Goal: Task Accomplishment & Management: Use online tool/utility

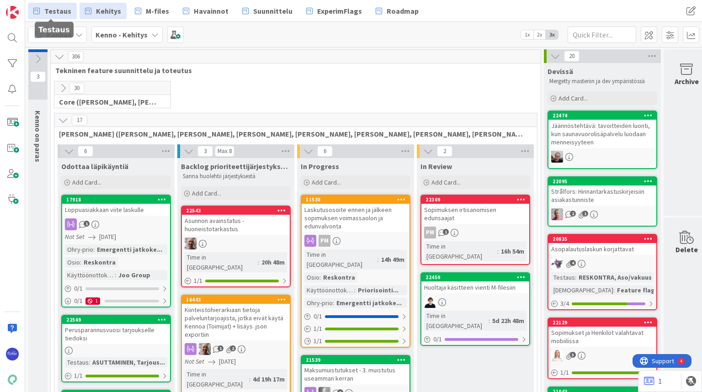
click at [60, 10] on span "Testaus" at bounding box center [57, 10] width 27 height 11
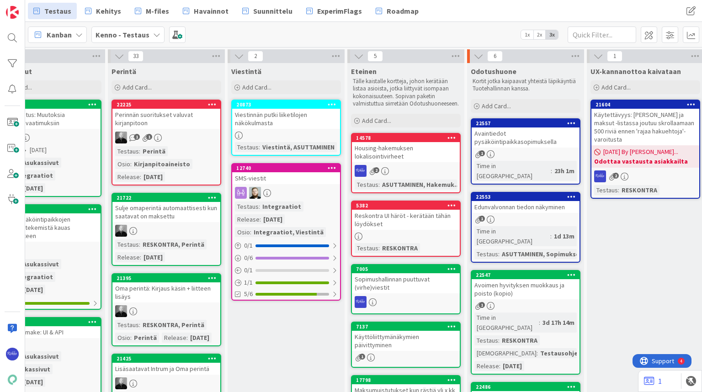
scroll to position [0, 400]
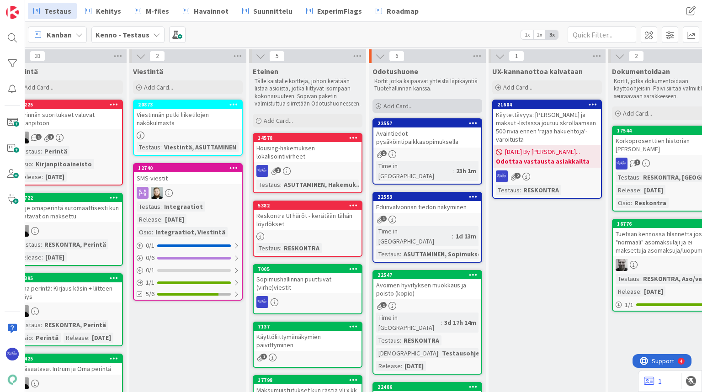
click at [412, 109] on span "Add Card..." at bounding box center [397, 106] width 29 height 8
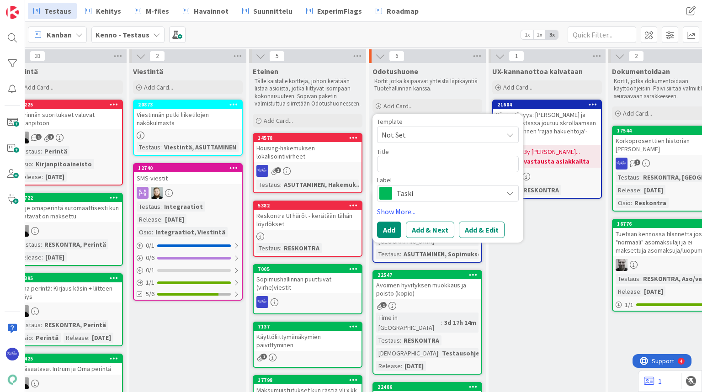
click at [415, 134] on span "Not Set" at bounding box center [439, 135] width 114 height 12
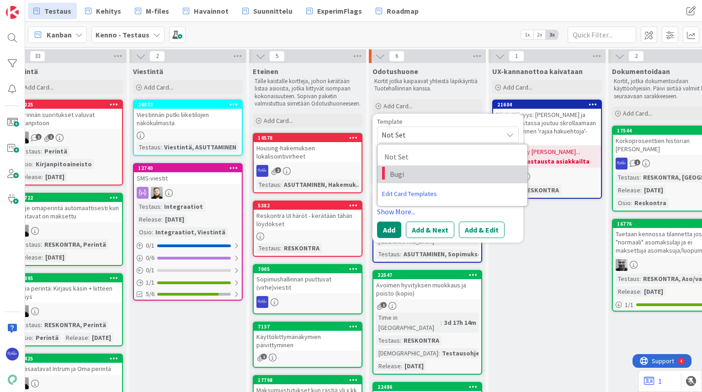
click at [424, 173] on span "Bugi" at bounding box center [455, 174] width 131 height 12
type textarea "x"
type textarea "Bugi"
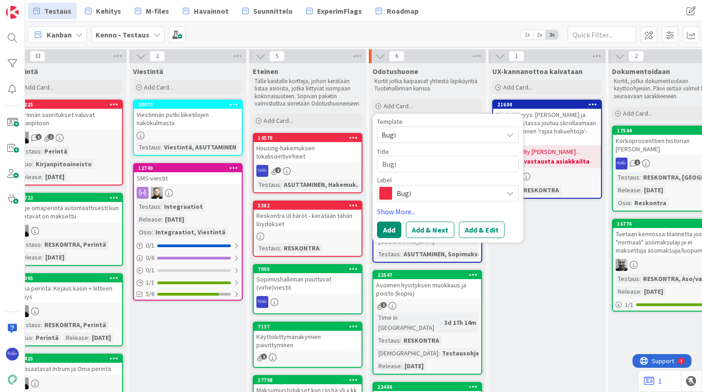
click at [430, 194] on span "Bugi" at bounding box center [447, 193] width 101 height 13
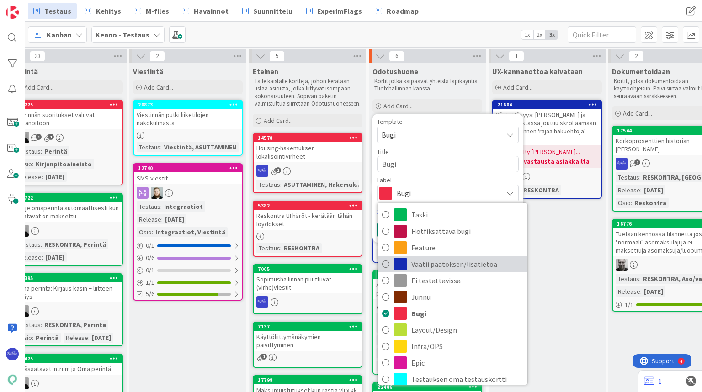
click at [448, 260] on span "Vaatii päätöksen/lisätietoa" at bounding box center [466, 264] width 111 height 14
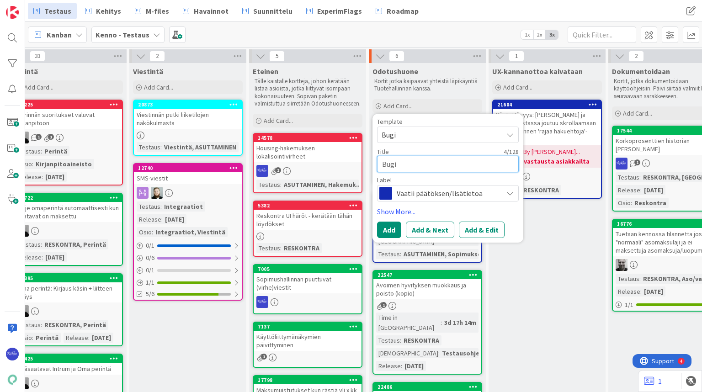
drag, startPoint x: 407, startPoint y: 164, endPoint x: 375, endPoint y: 171, distance: 32.6
click at [375, 171] on div "Template Bugi Not Set Bugi Edit Card Templates Title 4 / 128 Bugi Label Vaatii …" at bounding box center [447, 178] width 151 height 129
type textarea "x"
type textarea "A"
type textarea "x"
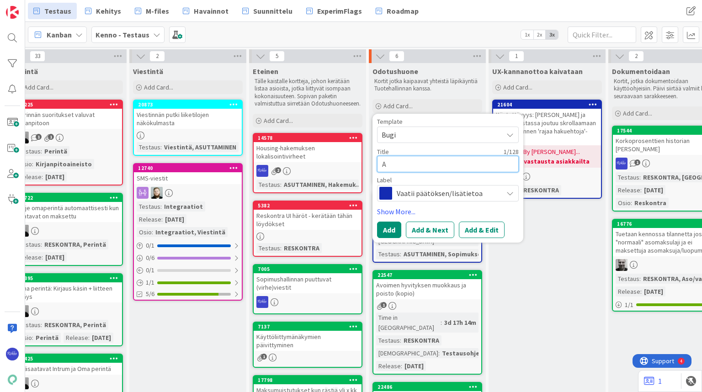
type textarea "Av"
type textarea "x"
type textarea "Ava"
type textarea "x"
type textarea "Avai"
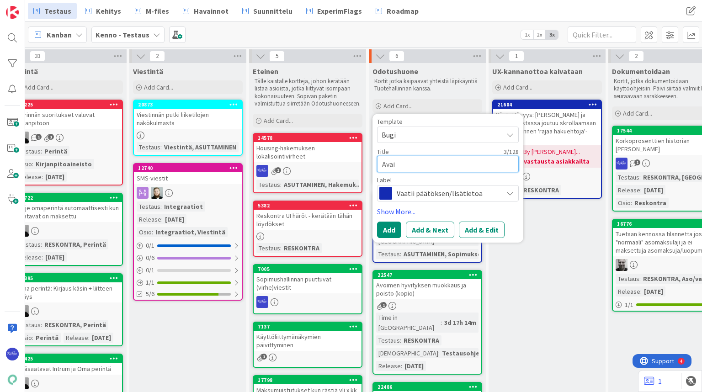
type textarea "x"
type textarea "Avaio"
type textarea "x"
type textarea "Avai"
type textarea "x"
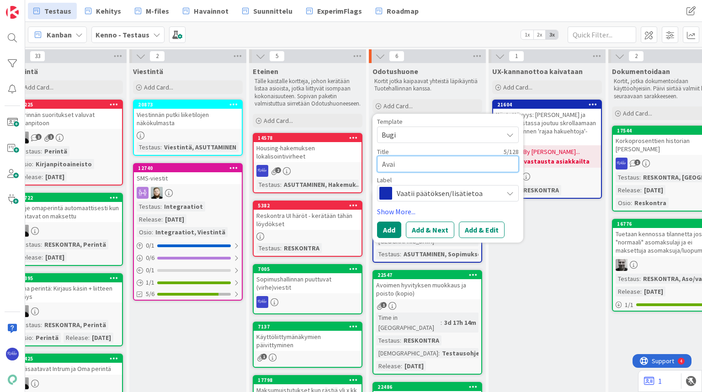
type textarea "Ava"
type textarea "x"
type textarea "Av"
type textarea "x"
type textarea "Avo"
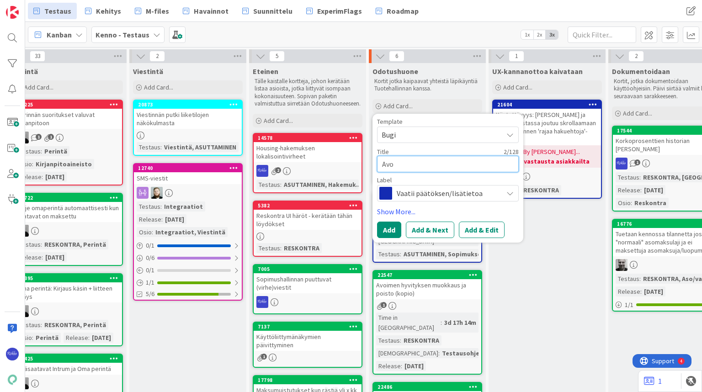
type textarea "x"
type textarea "Avoi"
type textarea "x"
type textarea "Avoim"
type textarea "x"
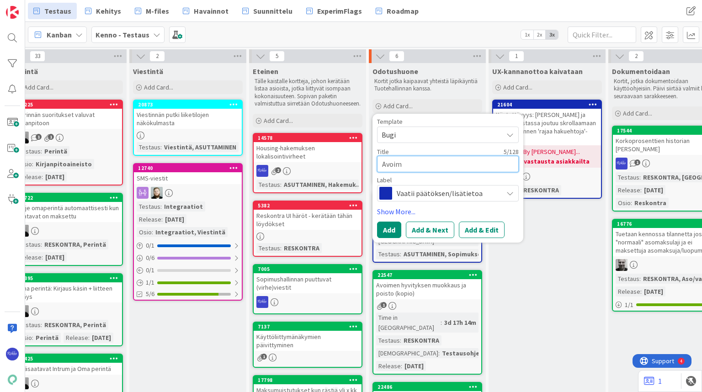
type textarea "Avoime"
type textarea "x"
type textarea "Avoimen"
type textarea "x"
type textarea "Avoimens"
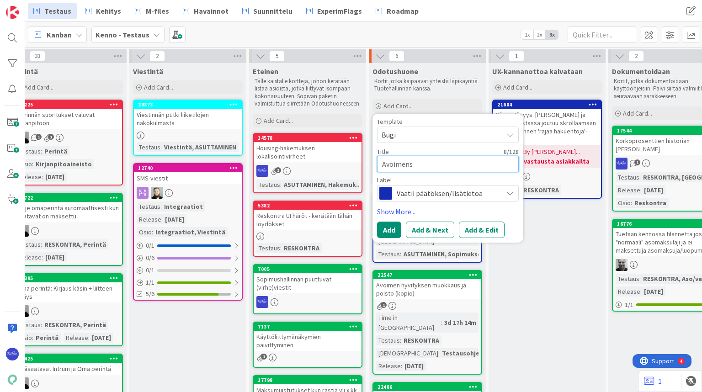
type textarea "x"
type textarea "Avoimen"
type textarea "x"
type textarea "Avoime"
type textarea "x"
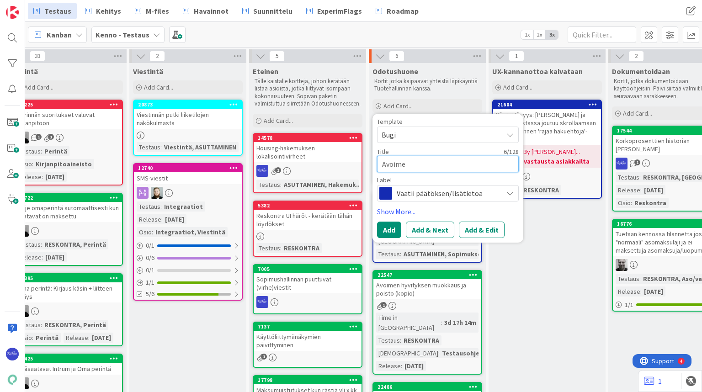
type textarea "Avoimes"
type textarea "x"
type textarea "Avoimest"
type textarea "x"
type textarea "Avoimesta"
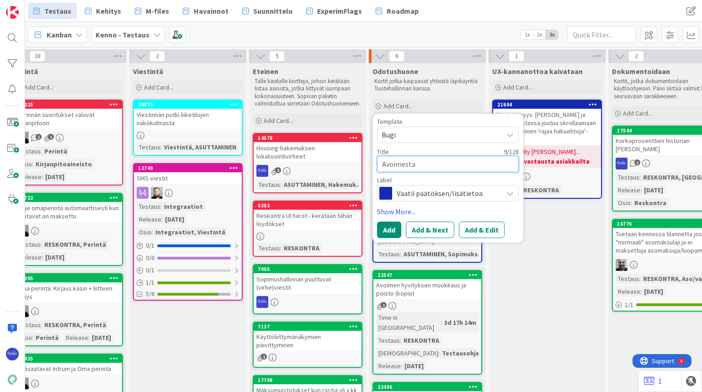
type textarea "x"
type textarea "Avoimesta"
type textarea "x"
type textarea "Avoimesta h"
type textarea "x"
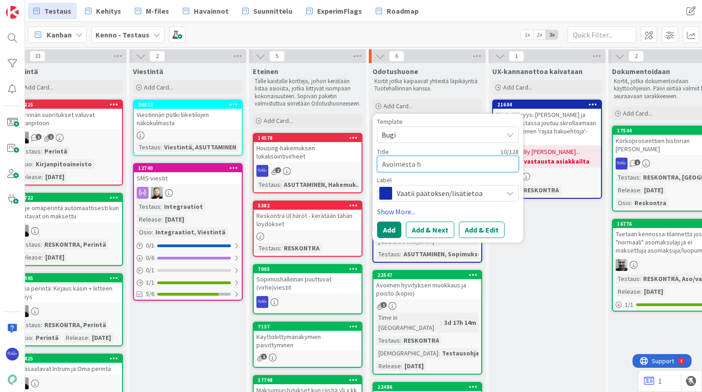
type textarea "Avoimesta hy"
type textarea "x"
type textarea "Avoimesta hyv"
type textarea "x"
type textarea "Avoimesta hyvi"
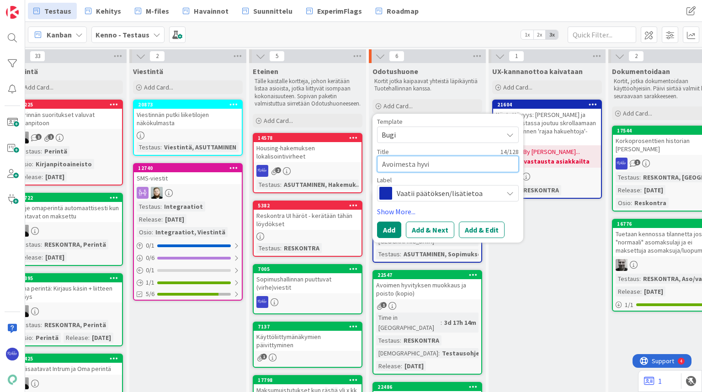
type textarea "x"
type textarea "Avoimesta hyvit"
type textarea "x"
type textarea "Avoimesta hyvityk"
type textarea "x"
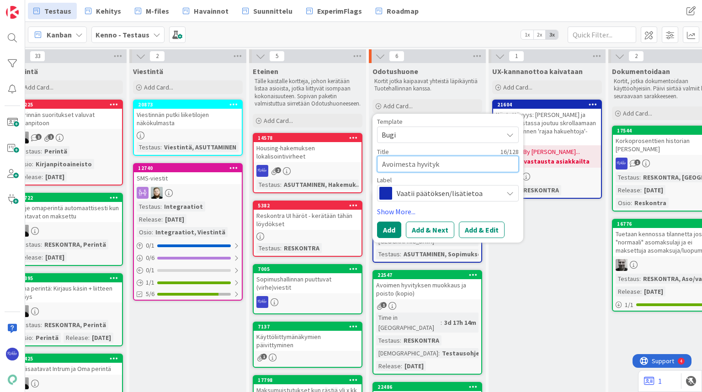
type textarea "Avoimesta hyvityks"
type textarea "x"
type textarea "Avoimesta hyvitykse"
type textarea "x"
type textarea "Avoimesta hyvitykses"
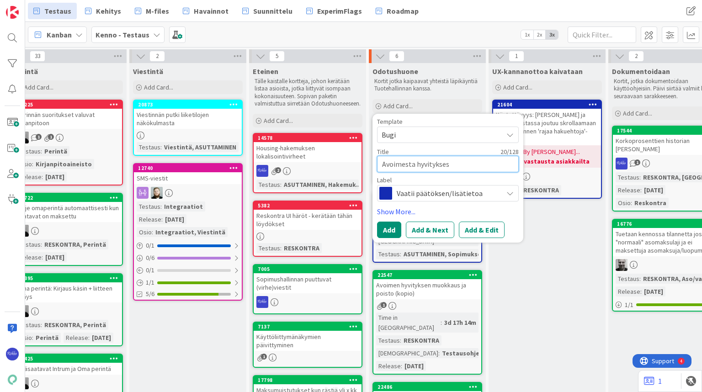
type textarea "x"
type textarea "Avoimesta hyvityksest"
type textarea "x"
type textarea "Avoimesta hyvityksestä"
type textarea "x"
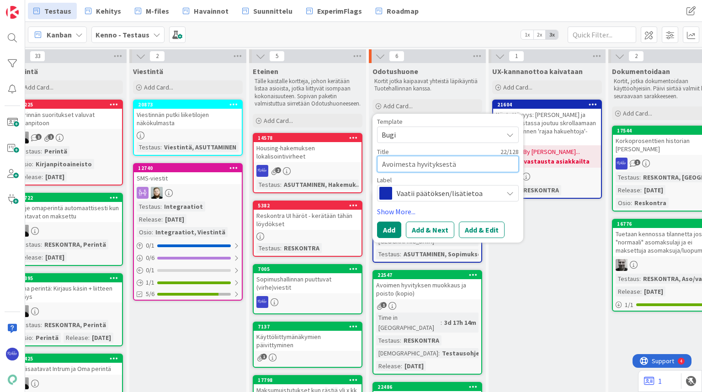
type textarea "Avoimesta hyvityksestä l"
type textarea "x"
type textarea "Avoimesta hyvityksestä la"
type textarea "x"
type textarea "Avoimesta hyvityksestä las"
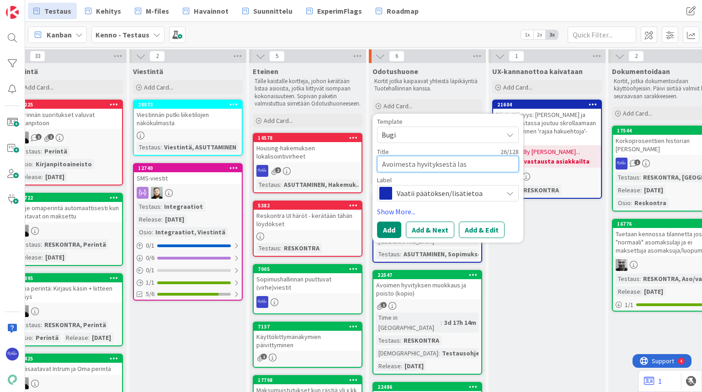
type textarea "x"
type textarea "Avoimesta hyvityksestä lask"
type textarea "x"
type textarea "Avoimesta hyvityksestä lasku"
type textarea "x"
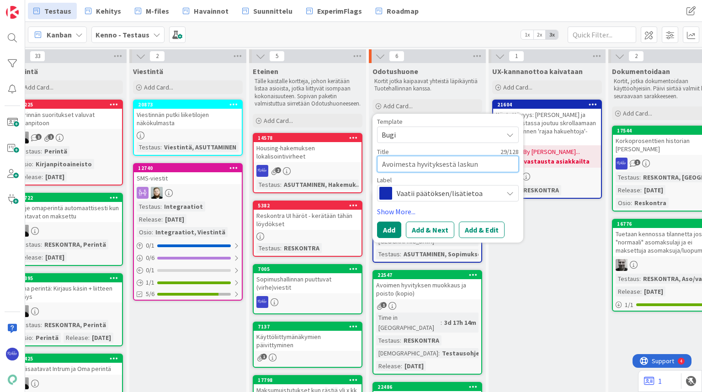
type textarea "Avoimesta hyvityksestä laskun"
type textarea "x"
type textarea "Avoimesta hyvityksestä laskun t"
type textarea "x"
type textarea "Avoimesta hyvityksestä laskun te"
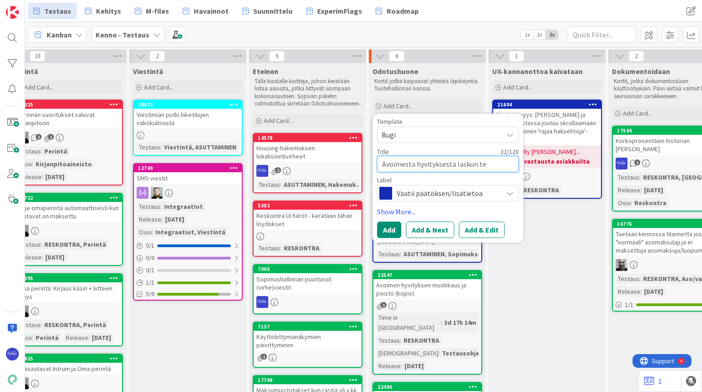
type textarea "x"
type textarea "Avoimesta hyvityksestä laskun tek"
type textarea "x"
type textarea "Avoimesta hyvityksestä laskun teko"
type textarea "x"
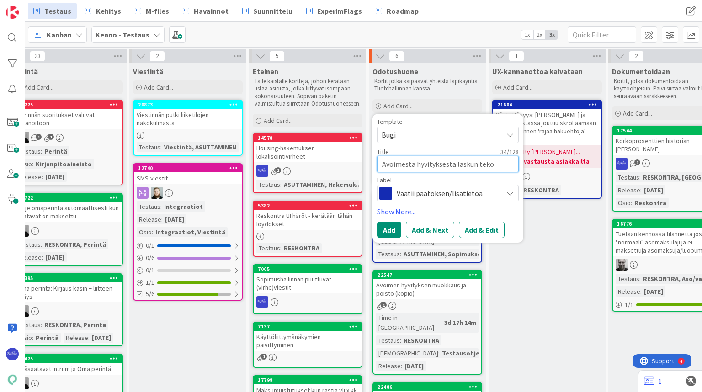
type textarea "Avoimesta hyvityksestä laskun teko"
type textarea "x"
type textarea "Avoimesta hyvityksestä laskun teko jä"
type textarea "x"
type textarea "Avoimesta hyvityksestä laskun teko jäl"
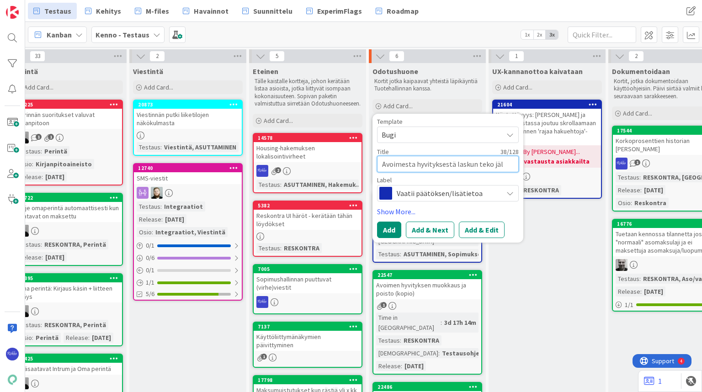
type textarea "x"
type textarea "Avoimesta hyvityksestä laskun teko jälk"
type textarea "x"
type textarea "Avoimesta hyvityksestä laskun teko jälki"
type textarea "x"
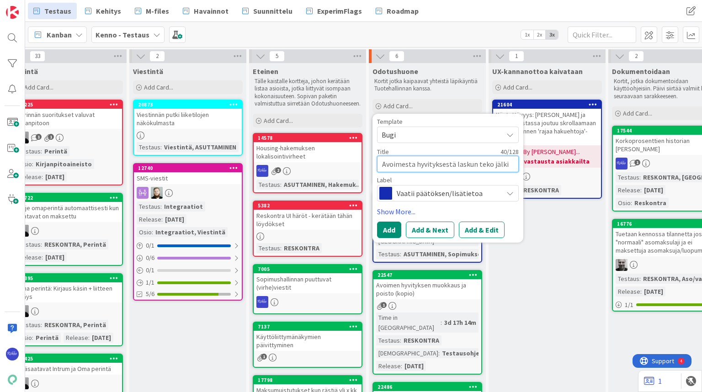
type textarea "Avoimesta hyvityksestä laskun teko jälkik"
type textarea "x"
type textarea "Avoimesta hyvityksestä laskun teko jälkikä"
type textarea "x"
type textarea "Avoimesta hyvityksestä laskun teko jälkikät"
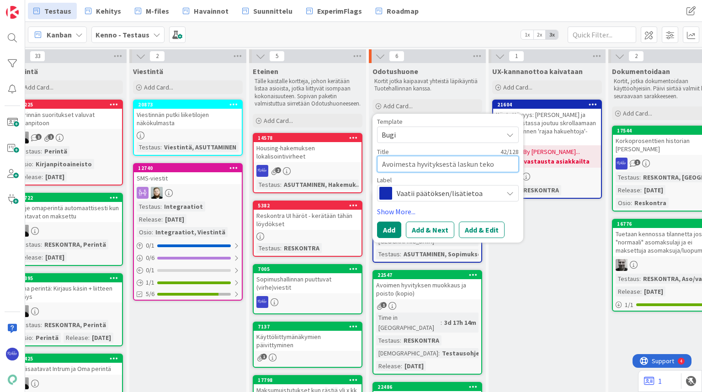
type textarea "x"
type textarea "Avoimesta hyvityksestä laskun teko jälkikäte"
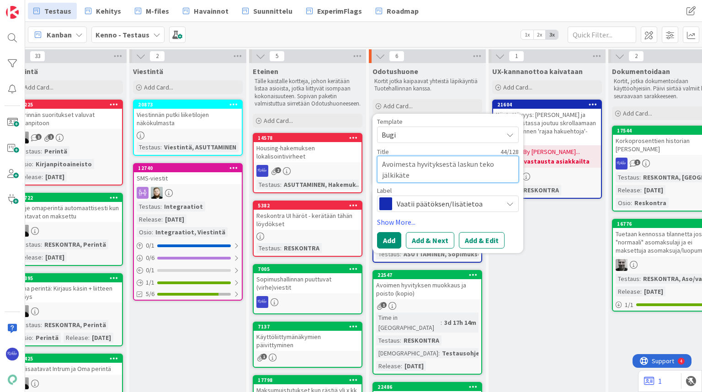
type textarea "x"
type textarea "Avoimesta hyvityksestä laskun teko jälkikäteen"
type textarea "x"
type textarea "Avoimesta hyvityksestä laskun teko jälkikäteen"
type textarea "x"
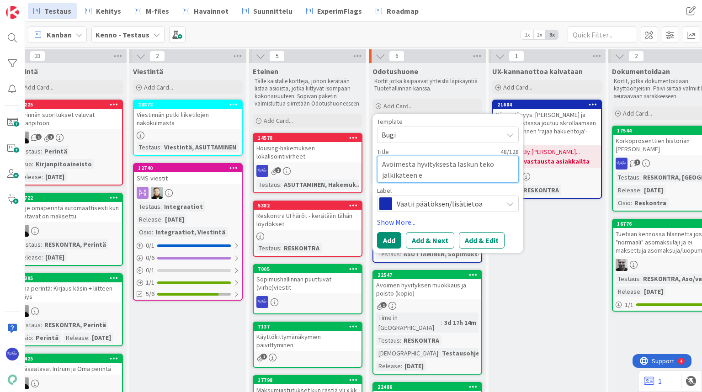
type textarea "Avoimesta hyvityksestä laskun teko jälkikäteen ei"
type textarea "x"
type textarea "Avoimesta hyvityksestä laskun teko jälkikäteen ei"
type textarea "x"
type textarea "Avoimesta hyvityksestä laskun teko jälkikäteen ei o"
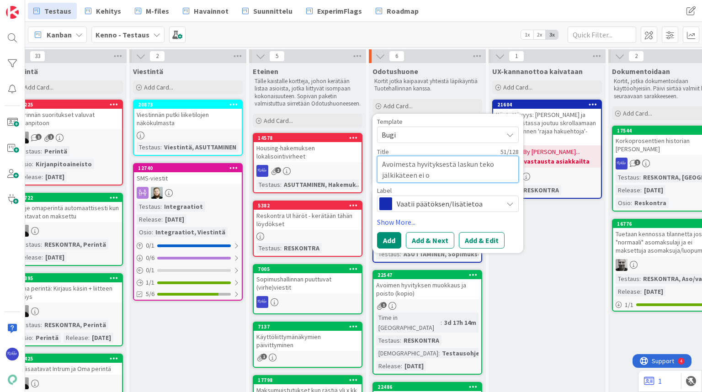
type textarea "x"
type textarea "Avoimesta hyvityksestä laskun teko jälkikäteen ei on"
type textarea "x"
type textarea "Avoimesta hyvityksestä laskun teko jälkikäteen ei onn"
type textarea "x"
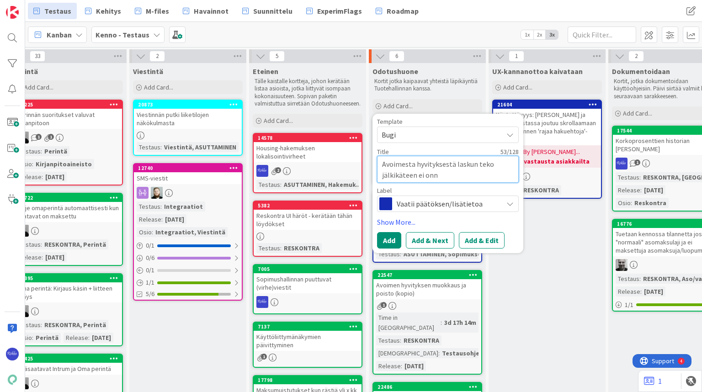
type textarea "Avoimesta hyvityksestä laskun teko jälkikäteen ei onni"
type textarea "x"
type textarea "Avoimesta hyvityksestä laskun teko jälkikäteen ei onnis"
type textarea "x"
type textarea "Avoimesta hyvityksestä laskun teko jälkikäteen ei onnist"
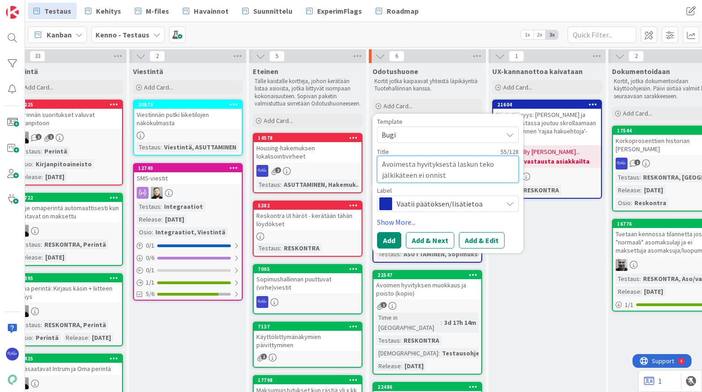
type textarea "x"
type textarea "Avoimesta hyvityksestä laskun teko jälkikäteen ei onnistu"
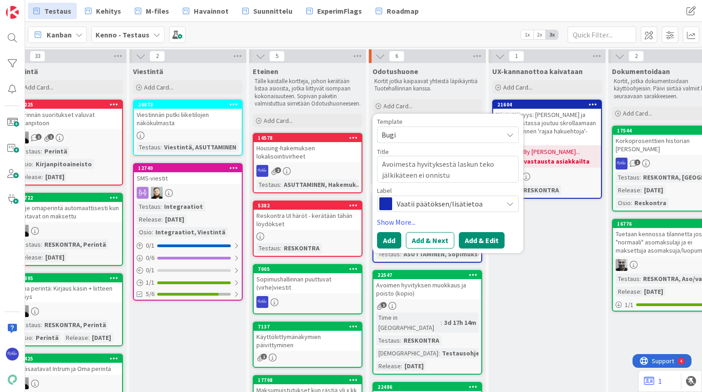
click at [474, 242] on button "Add & Edit" at bounding box center [482, 240] width 46 height 16
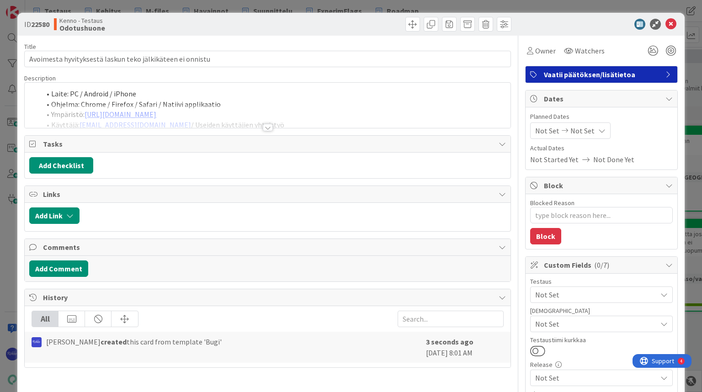
type textarea "x"
click at [265, 127] on div at bounding box center [268, 127] width 10 height 7
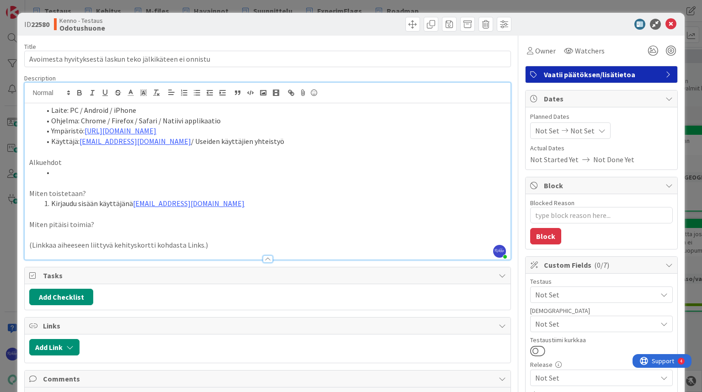
click at [102, 172] on li at bounding box center [272, 172] width 465 height 11
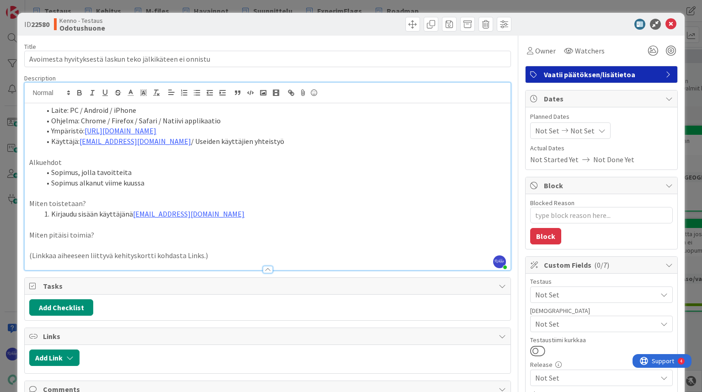
click at [218, 218] on li "Kirjaudu sisään käyttäjänä [EMAIL_ADDRESS][DOMAIN_NAME]" at bounding box center [272, 214] width 465 height 11
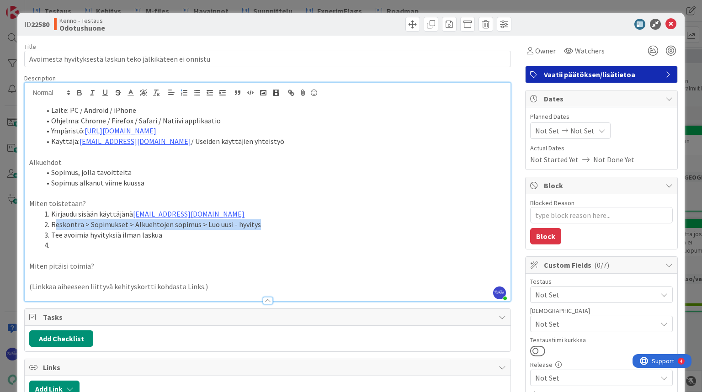
drag, startPoint x: 54, startPoint y: 223, endPoint x: 254, endPoint y: 222, distance: 200.6
click at [254, 222] on li "Reskontra > Sopimukset > Alkuehtojen sopimus > Luo uusi - hyvitys" at bounding box center [272, 224] width 465 height 11
copy li "eskontra > Sopimukset > Alkuehtojen sopimus > Luo uusi - hyvitys"
click at [85, 246] on li at bounding box center [272, 245] width 465 height 11
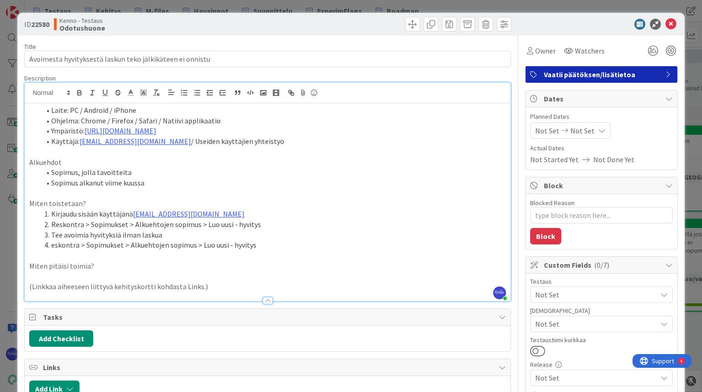
click at [53, 244] on li "eskontra > Sopimukset > Alkuehtojen sopimus > Luo uusi - hyvitys" at bounding box center [272, 245] width 465 height 11
click at [266, 249] on li "Reskontra > Sopimukset > Alkuehtojen sopimus > Luo uusi - hyvitys" at bounding box center [272, 245] width 465 height 11
click at [266, 222] on li "Reskontra > Sopimukset > Alkuehtojen sopimus > Luo uusi - hyvitys" at bounding box center [272, 224] width 465 height 11
click at [319, 244] on li "Reskontra > Sopimukset > Alkuehtojen sopimus > Luo uusi - lasku > Hyvityslasku …" at bounding box center [272, 245] width 465 height 11
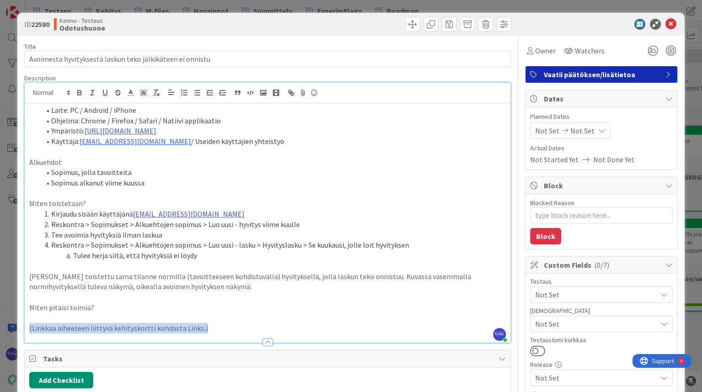
drag, startPoint x: 210, startPoint y: 326, endPoint x: 21, endPoint y: 327, distance: 189.2
click at [21, 327] on div "ID 22580 Kenno - Testaus Odotushuone Title 57 / 128 Avoimesta hyvityksestä lask…" at bounding box center [350, 334] width 667 height 643
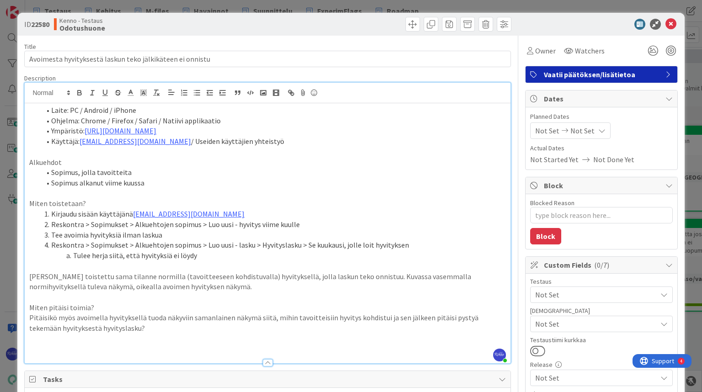
click at [62, 343] on p at bounding box center [267, 339] width 476 height 11
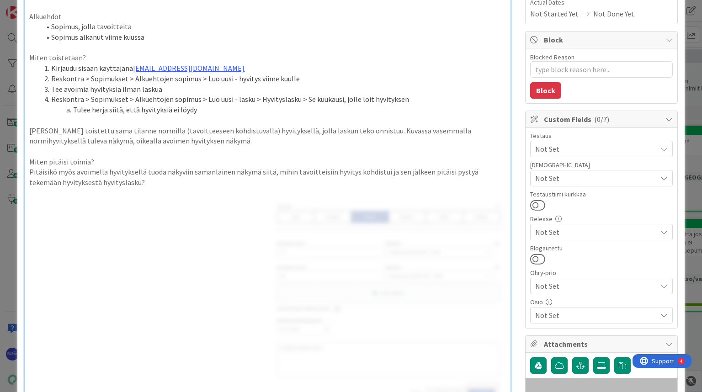
scroll to position [130, 0]
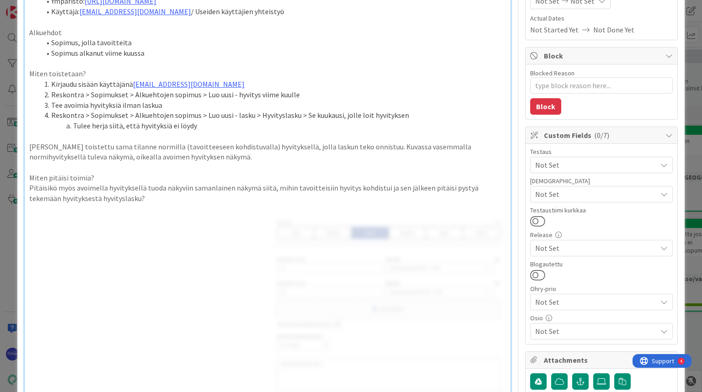
click at [579, 165] on span "Not Set" at bounding box center [596, 164] width 122 height 11
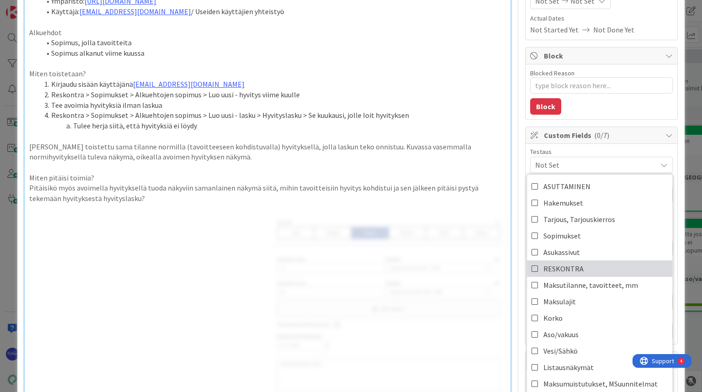
click at [581, 263] on link "RESKONTRA" at bounding box center [599, 268] width 145 height 16
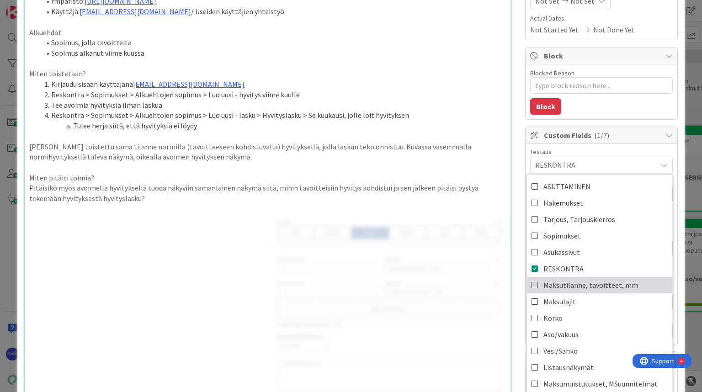
click at [582, 281] on span "Maksutilanne, tavoitteet, mm" at bounding box center [590, 285] width 95 height 14
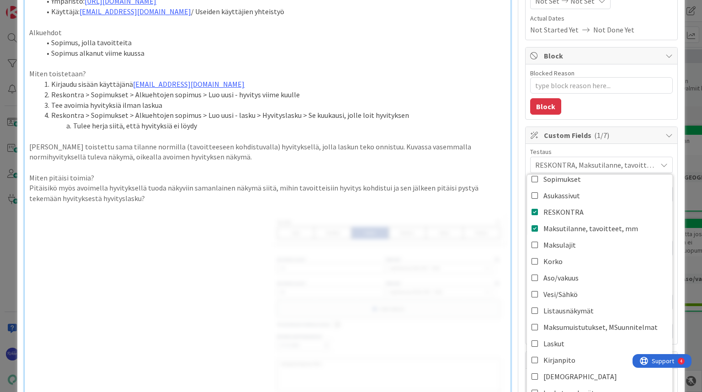
scroll to position [64, 0]
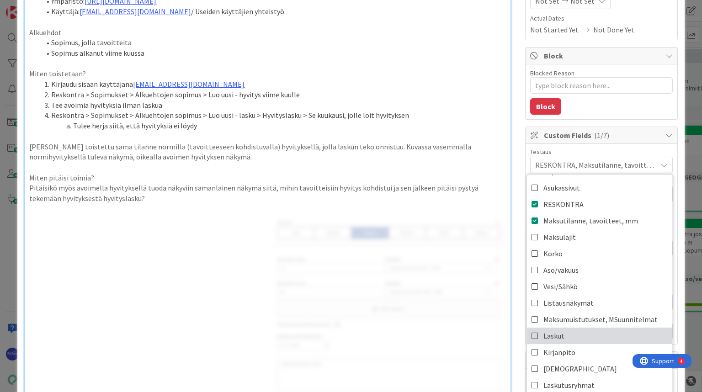
click at [545, 332] on span "Laskut" at bounding box center [553, 336] width 21 height 14
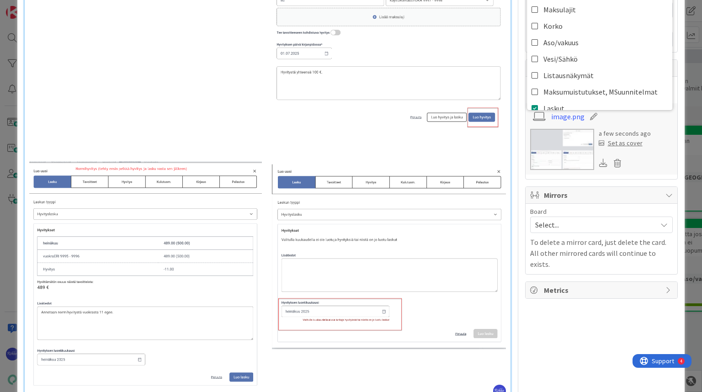
scroll to position [426, 0]
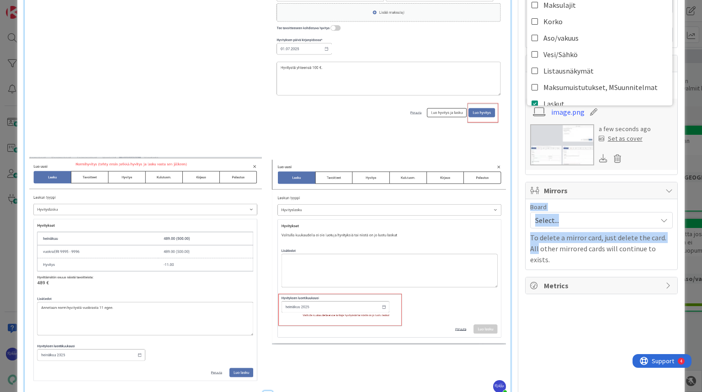
drag, startPoint x: 695, startPoint y: 174, endPoint x: 695, endPoint y: 231, distance: 57.6
click at [695, 231] on div "ID 22580 Kenno - Testaus Odotushuone Title 57 / 128 Avoimesta hyvityksestä lask…" at bounding box center [351, 196] width 702 height 392
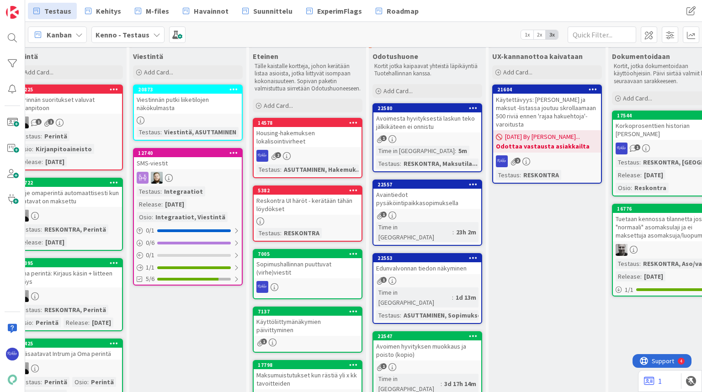
scroll to position [0, 400]
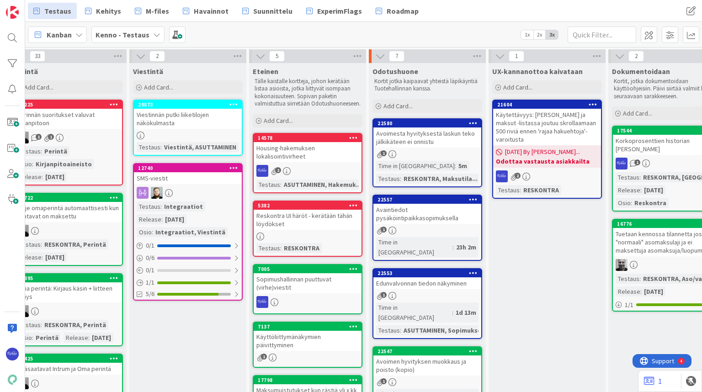
click at [428, 355] on div "Avoimen hyvityksen muokkaus ja poisto (kopio)" at bounding box center [427, 365] width 108 height 20
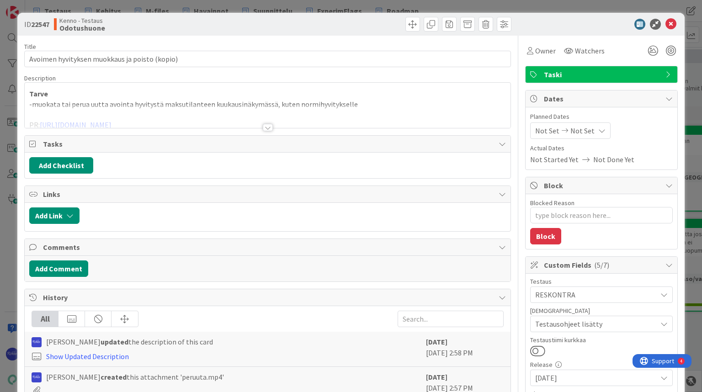
click at [265, 126] on div at bounding box center [268, 127] width 10 height 7
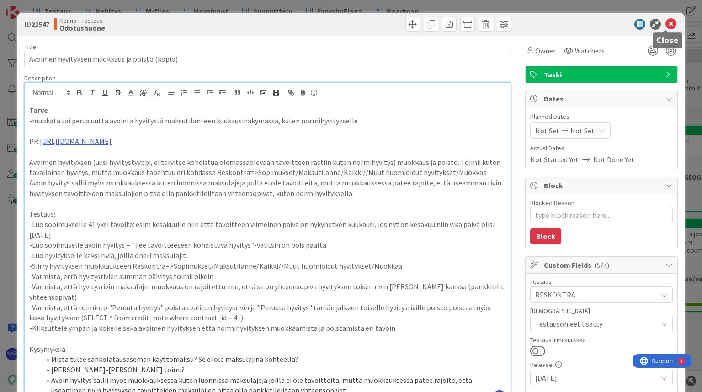
click at [665, 23] on icon at bounding box center [670, 24] width 11 height 11
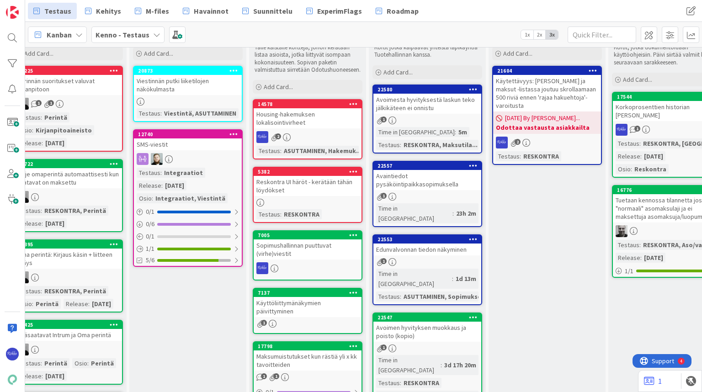
click at [432, 322] on link "22547 Avoimen hyvityksen muokkaus ja poisto (kopio) 1 Time in Column : 3d 17h 2…" at bounding box center [427, 365] width 110 height 105
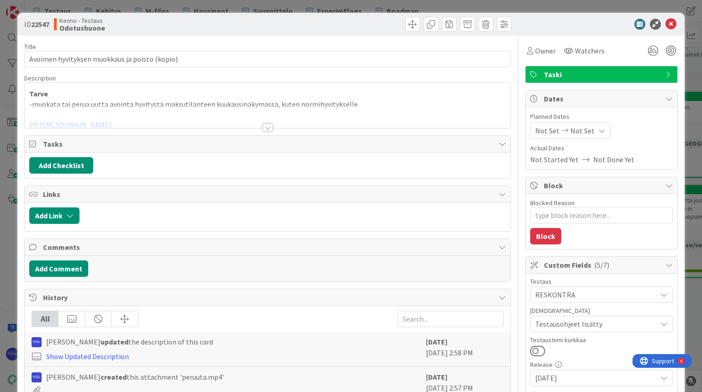
click at [264, 127] on div at bounding box center [268, 127] width 10 height 7
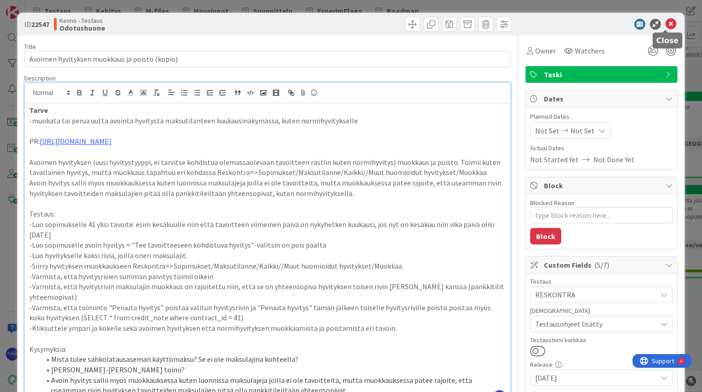
click at [665, 27] on icon at bounding box center [670, 24] width 11 height 11
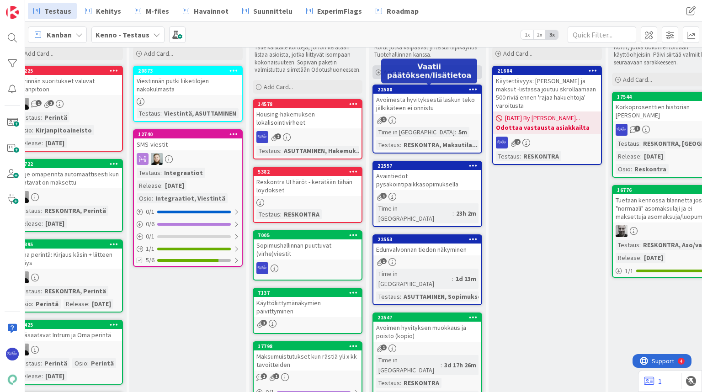
click at [410, 72] on span "Add Card..." at bounding box center [397, 72] width 29 height 8
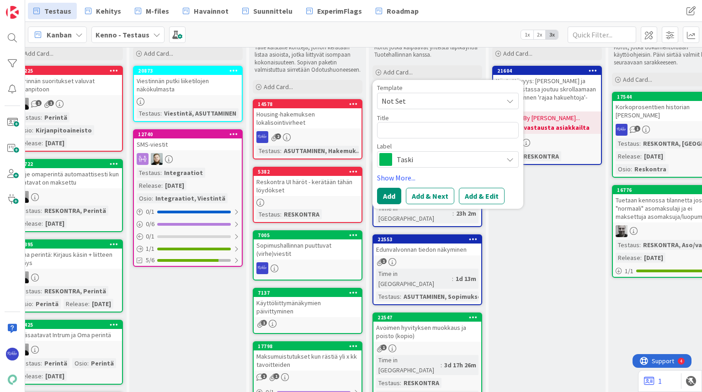
click at [417, 101] on span "Not Set" at bounding box center [439, 101] width 114 height 12
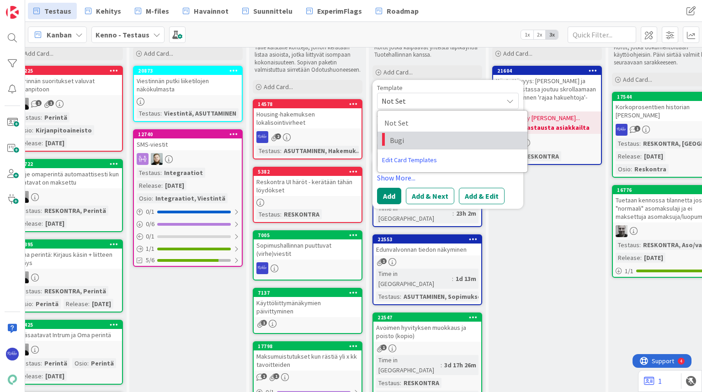
click at [424, 141] on span "Bugi" at bounding box center [455, 140] width 131 height 12
type textarea "x"
type textarea "Bugi"
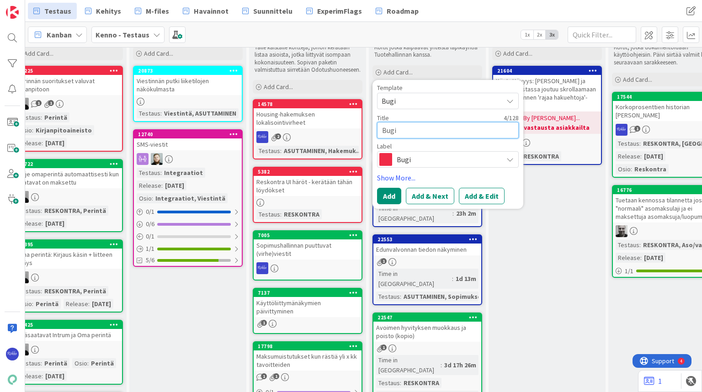
drag, startPoint x: 422, startPoint y: 131, endPoint x: 367, endPoint y: 137, distance: 54.7
type textarea "x"
type textarea "A"
type textarea "x"
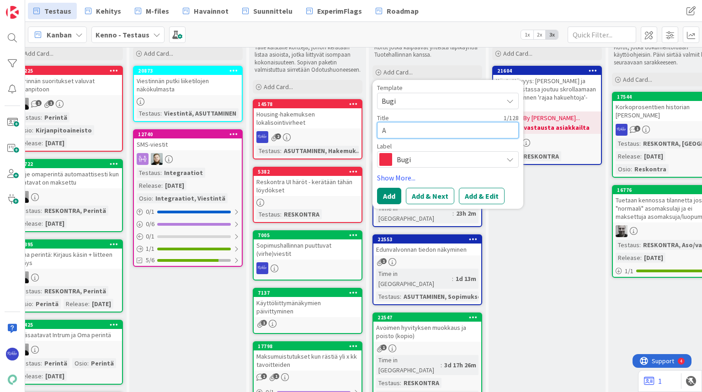
type textarea "Av"
type textarea "x"
type textarea "Avo"
type textarea "x"
type textarea "Avoi"
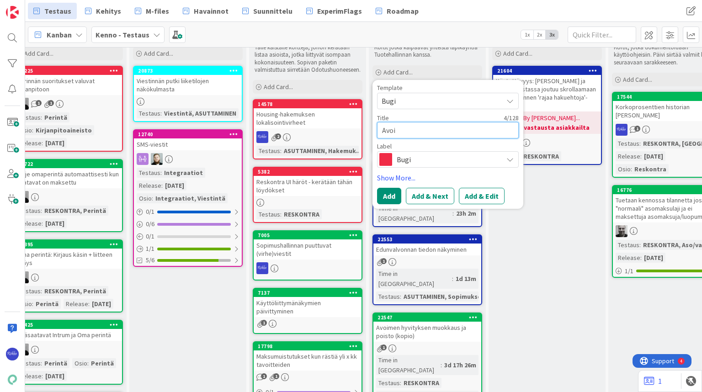
type textarea "x"
type textarea "Avoime"
type textarea "x"
type textarea "Avoimen"
type textarea "x"
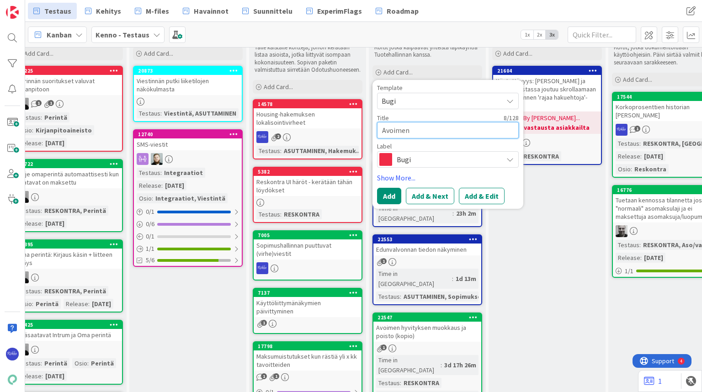
type textarea "Avoimen"
type textarea "x"
type textarea "Avoimen h"
type textarea "x"
type textarea "Avoimen hy"
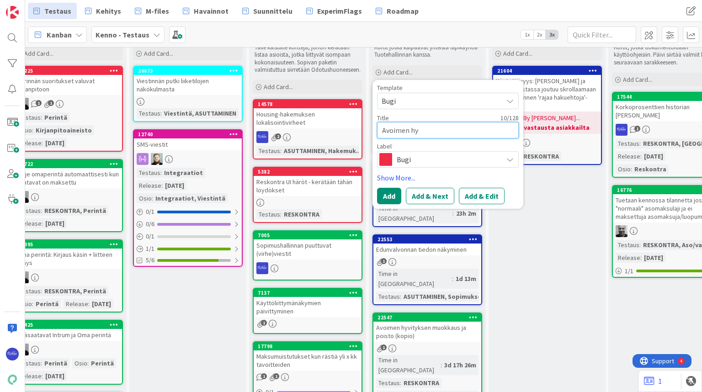
type textarea "x"
type textarea "Avoimen hyv"
type textarea "x"
type textarea "Avoimen hyvi"
type textarea "x"
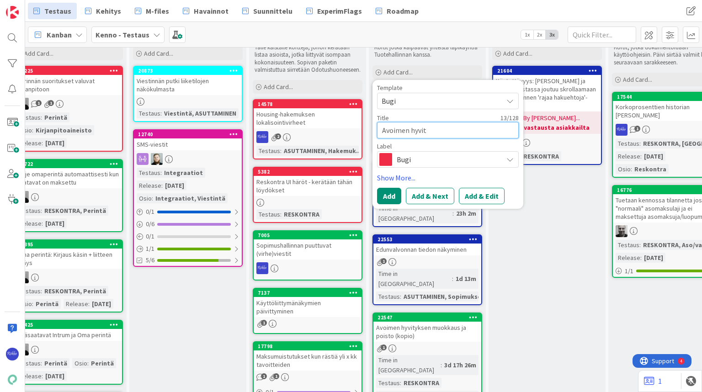
type textarea "Avoimen hyvity"
type textarea "x"
type textarea "Avoimen hyvityk"
type textarea "x"
type textarea "Avoimen hyvityks"
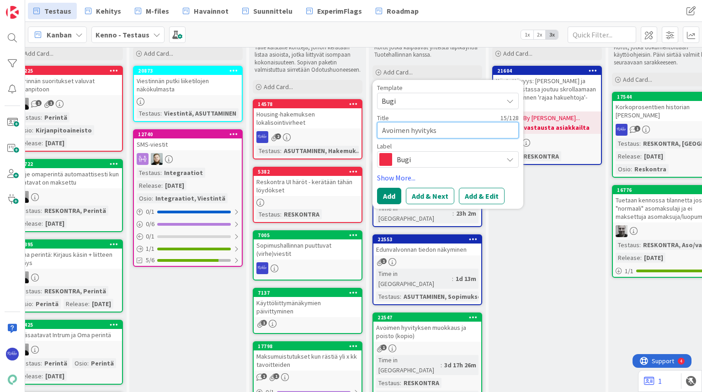
type textarea "x"
type textarea "Avoimen hyvitykse"
type textarea "x"
type textarea "Avoimen hyvityksen"
type textarea "x"
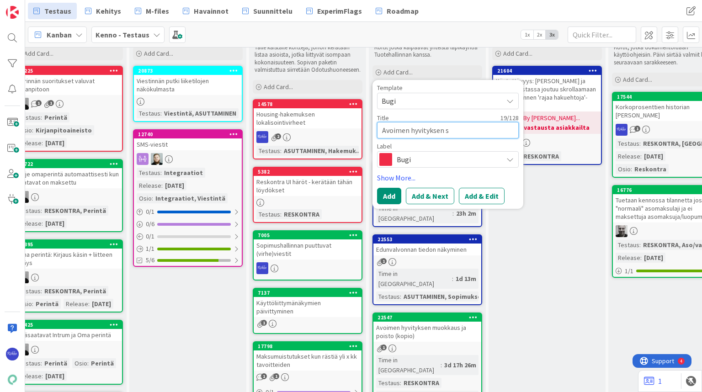
type textarea "Avoimen hyvityksen su"
type textarea "x"
type textarea "Avoimen hyvityksen sum"
type textarea "x"
type textarea "Avoimen hyvityksen summ"
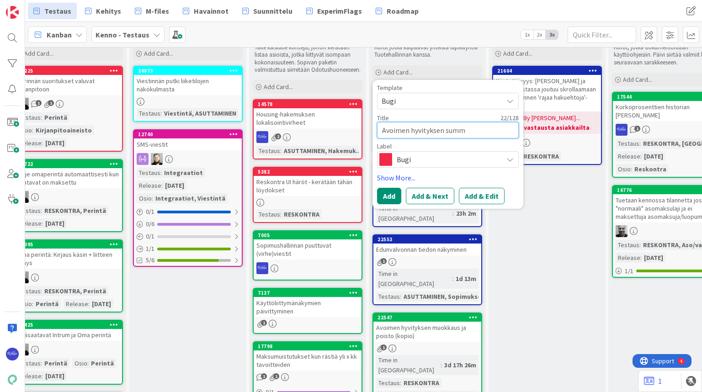
type textarea "x"
type textarea "Avoimen hyvityksen summan"
type textarea "x"
type textarea "Avoimen hyvityksen summan"
type textarea "x"
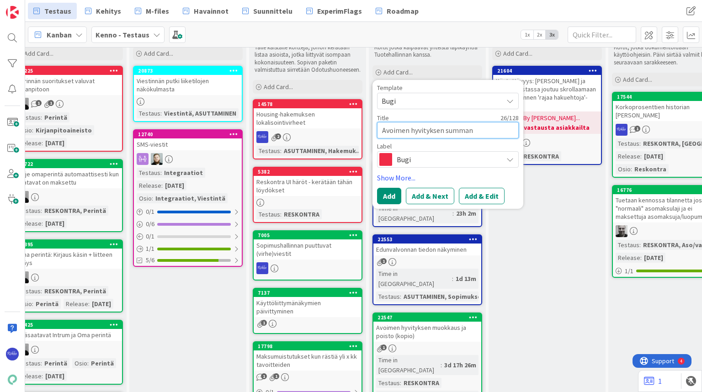
type textarea "Avoimen hyvityksen summan m"
type textarea "x"
type textarea "Avoimen hyvityksen summan mu"
type textarea "x"
type textarea "Avoimen hyvityksen summan muo"
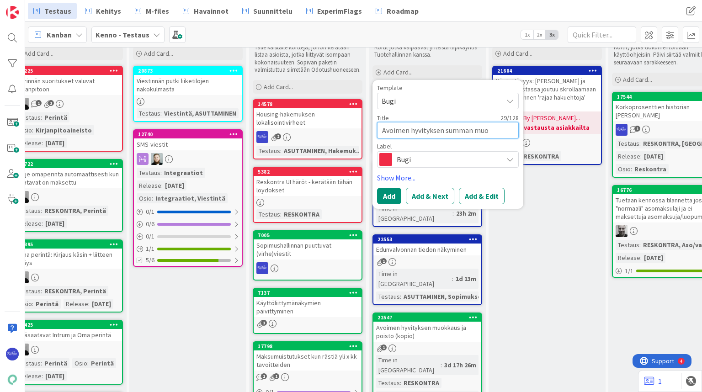
type textarea "x"
type textarea "Avoimen hyvityksen summan muok"
type textarea "x"
type textarea "Avoimen hyvityksen summan muokka"
type textarea "x"
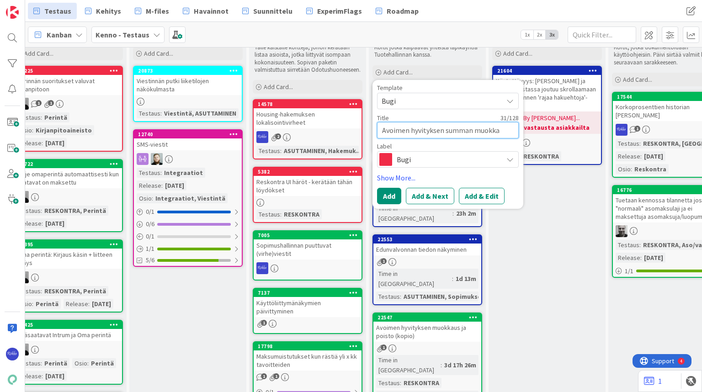
type textarea "Avoimen hyvityksen summan muokkau"
type textarea "x"
type textarea "Avoimen hyvityksen summan muokkaus"
type textarea "x"
type textarea "Avoimen hyvityksen summan muokkaus"
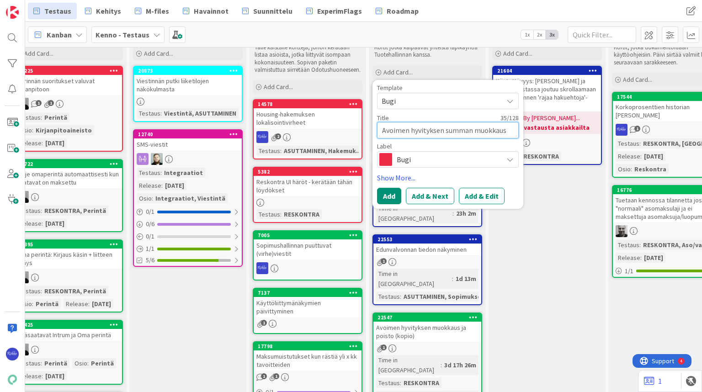
type textarea "x"
type textarea "Avoimen hyvityksen summan muokkaus ma"
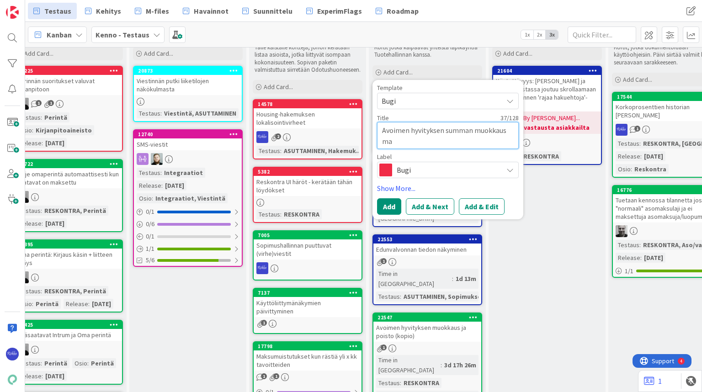
type textarea "x"
type textarea "Avoimen hyvityksen summan muokkaus max"
type textarea "x"
type textarea "Avoimen hyvityksen summan muokkaus max"
type textarea "x"
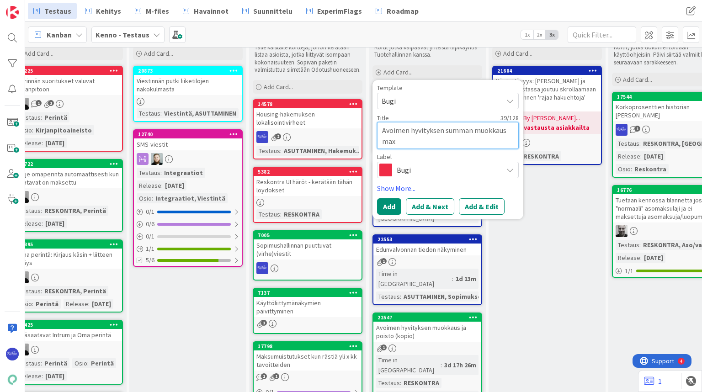
type textarea "Avoimen hyvityksen summan muokkaus max 9"
type textarea "x"
type textarea "Avoimen hyvityksen summan muokkaus max 99"
type textarea "x"
type textarea "Avoimen hyvityksen summan muokkaus max 999"
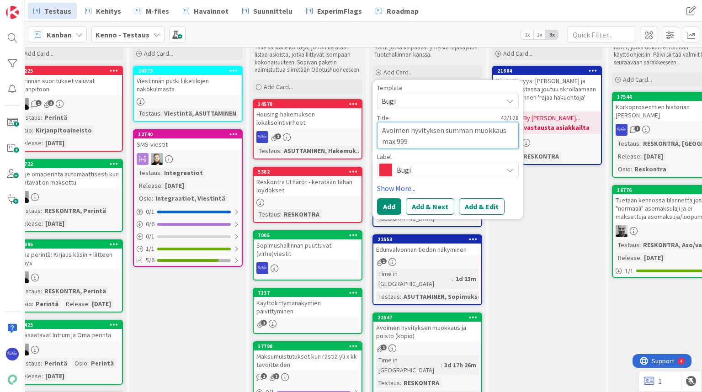
type textarea "x"
type textarea "Avoimen hyvityksen summan muokkaus max 999"
click at [482, 207] on button "Add & Edit" at bounding box center [482, 206] width 46 height 16
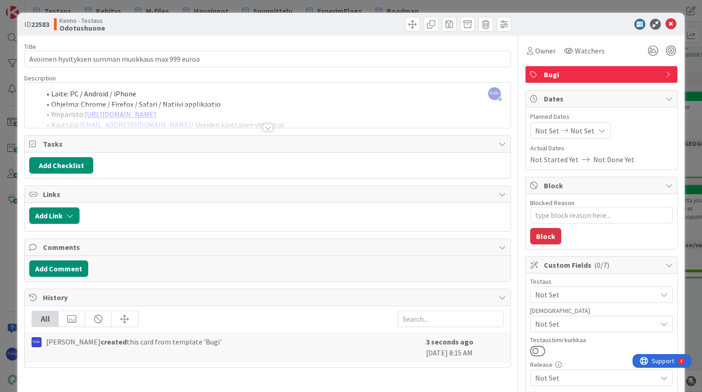
click at [264, 127] on div at bounding box center [268, 127] width 10 height 7
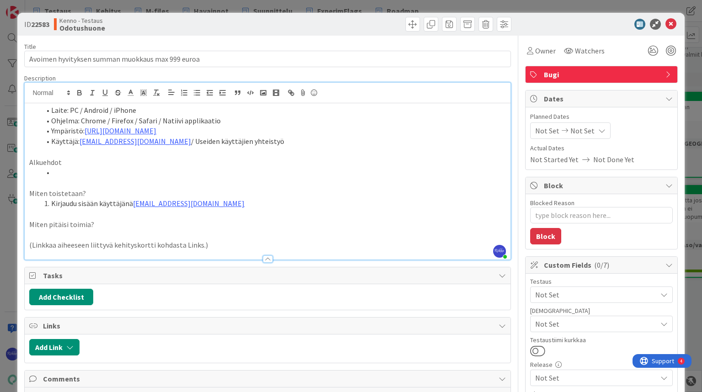
click at [89, 173] on li at bounding box center [272, 172] width 465 height 11
click at [665, 25] on icon at bounding box center [670, 24] width 11 height 11
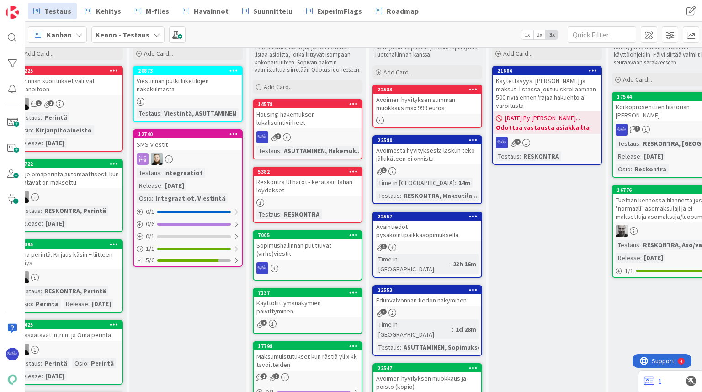
click at [435, 105] on div "Avoimen hyvityksen summan muokkaus max 999 euroa" at bounding box center [427, 104] width 108 height 20
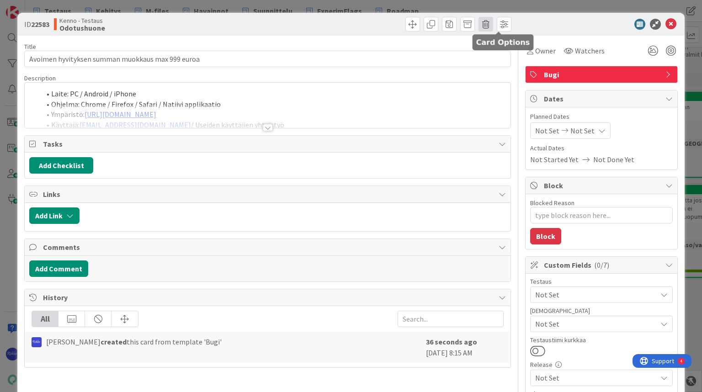
click at [481, 25] on span at bounding box center [485, 24] width 15 height 15
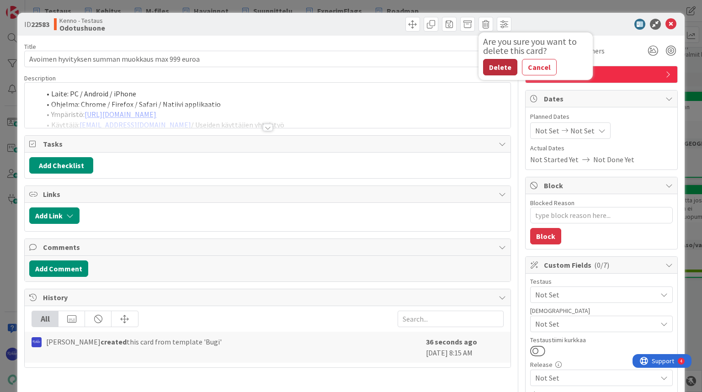
click at [495, 65] on button "Delete" at bounding box center [500, 67] width 34 height 16
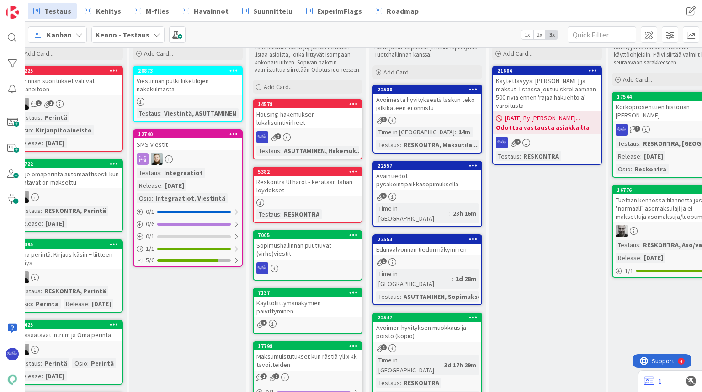
click at [447, 111] on div "Avoimesta hyvityksestä laskun teko jälkikäteen ei onnistu" at bounding box center [427, 104] width 108 height 20
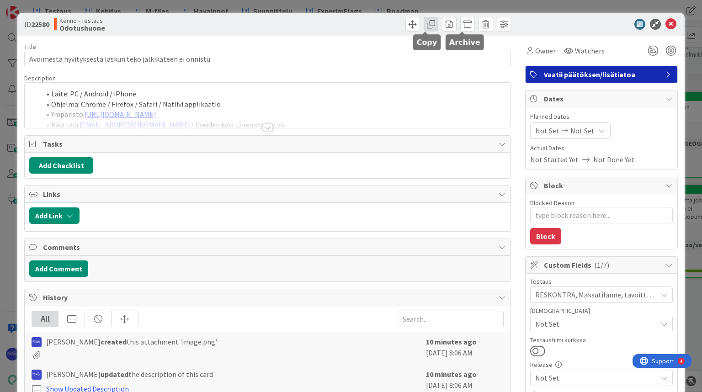
click at [425, 27] on span at bounding box center [431, 24] width 15 height 15
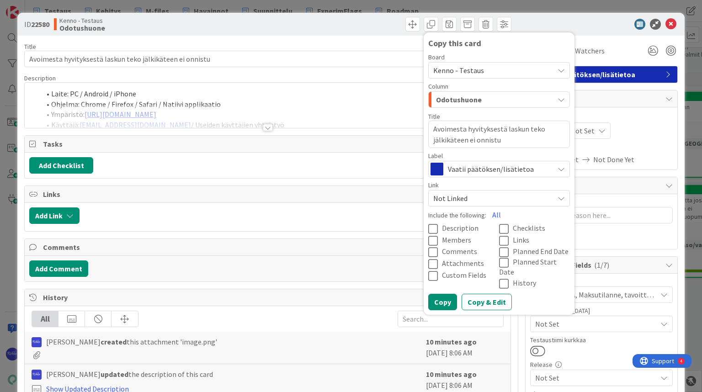
drag, startPoint x: 503, startPoint y: 139, endPoint x: 424, endPoint y: 126, distance: 79.7
click at [428, 126] on textarea "Avoimesta hyvityksestä laskun teko jälkikäteen ei onnistu" at bounding box center [499, 134] width 142 height 27
click at [428, 229] on icon at bounding box center [435, 228] width 14 height 11
click at [428, 273] on icon at bounding box center [435, 275] width 14 height 11
click at [483, 296] on button "Copy & Edit" at bounding box center [486, 302] width 50 height 16
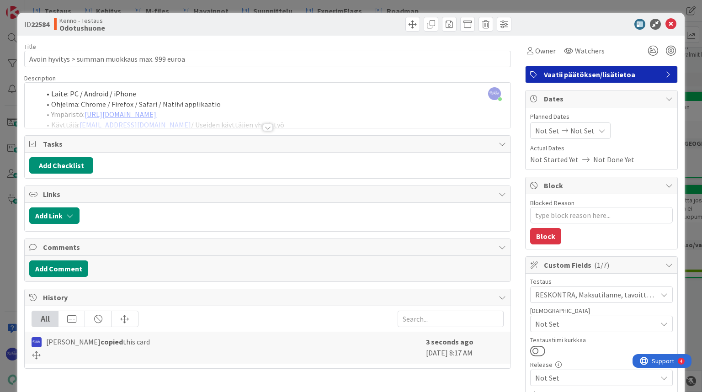
click at [265, 128] on div at bounding box center [268, 127] width 10 height 7
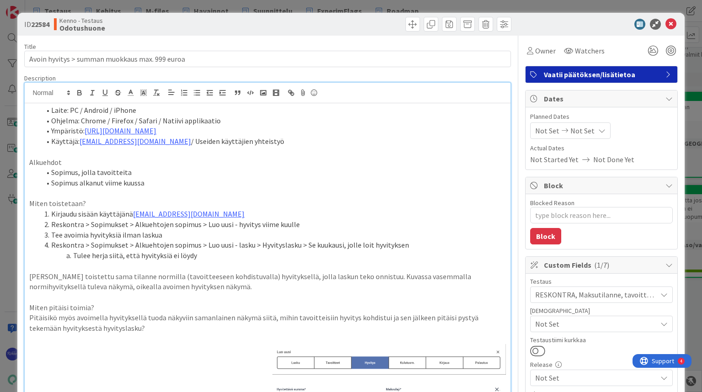
click at [52, 244] on li "Reskontra > Sopimukset > Alkuehtojen sopimus > Luo uusi - lasku > Hyvityslasku …" at bounding box center [272, 245] width 465 height 11
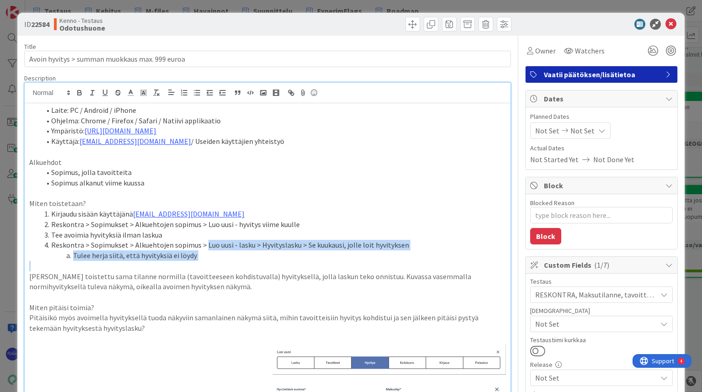
drag, startPoint x: 202, startPoint y: 244, endPoint x: 249, endPoint y: 266, distance: 52.1
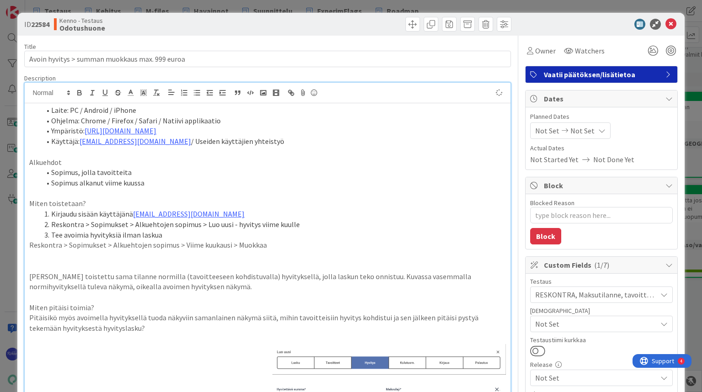
click at [278, 243] on p "Reskontra > Sopimukset > Alkuehtojen sopimus > Viime kuukausi > Muokkaa" at bounding box center [267, 245] width 476 height 11
click at [29, 243] on p "Reskontra > Sopimukset > Alkuehtojen sopimus > Viime kuukausi > Muokkaa > [PERS…" at bounding box center [267, 245] width 476 height 11
click at [314, 247] on li "Reskontra > Sopimukset > Alkuehtojen sopimus > Viime kuukausi > Muokkaa > [PERS…" at bounding box center [272, 245] width 465 height 11
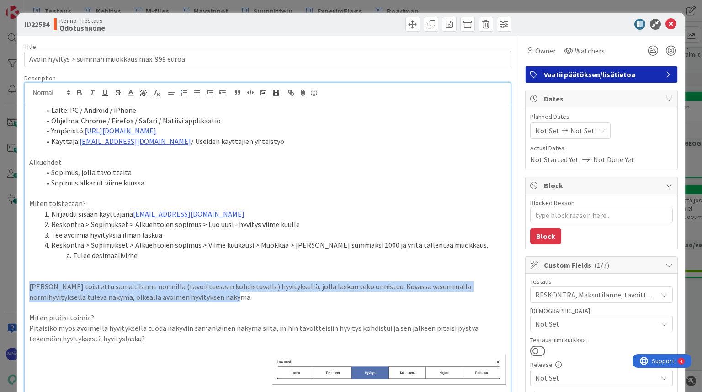
drag, startPoint x: 30, startPoint y: 283, endPoint x: 198, endPoint y: 300, distance: 168.9
click at [198, 300] on p "[PERSON_NAME] toistettu sama tilanne normilla (tavoitteeseen kohdistuvalla) hyv…" at bounding box center [267, 291] width 476 height 21
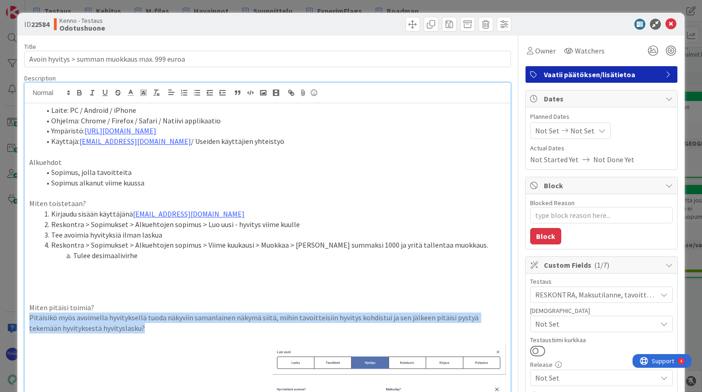
drag, startPoint x: 29, startPoint y: 318, endPoint x: 139, endPoint y: 326, distance: 109.9
click at [139, 326] on p "Pitäisikö myös avoimella hyvityksellä tuoda näkyviin samanlainen näkymä siitä, …" at bounding box center [267, 323] width 476 height 21
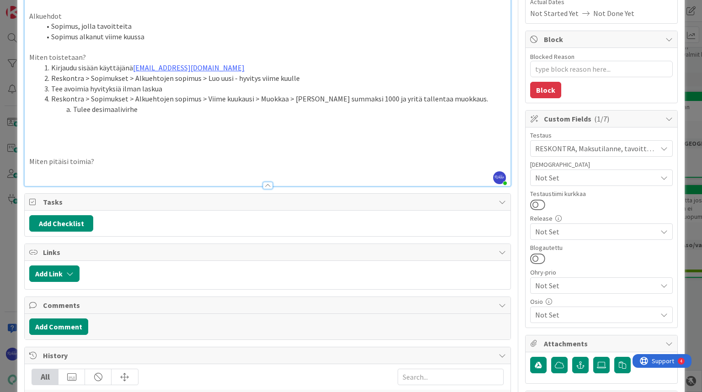
scroll to position [144, 0]
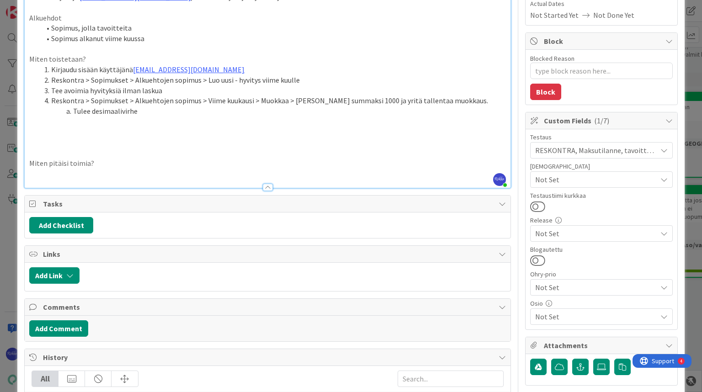
click at [48, 138] on p at bounding box center [267, 142] width 476 height 11
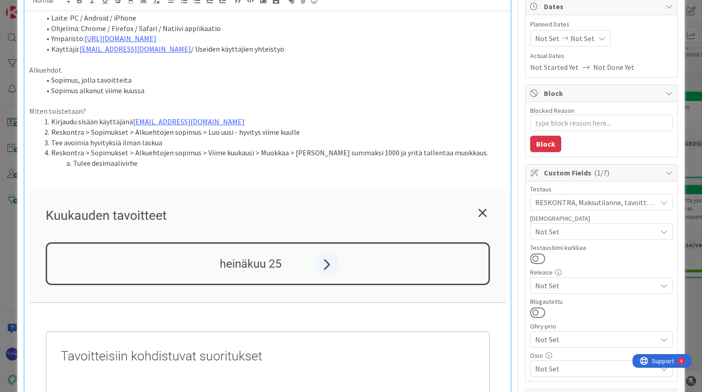
scroll to position [90, 0]
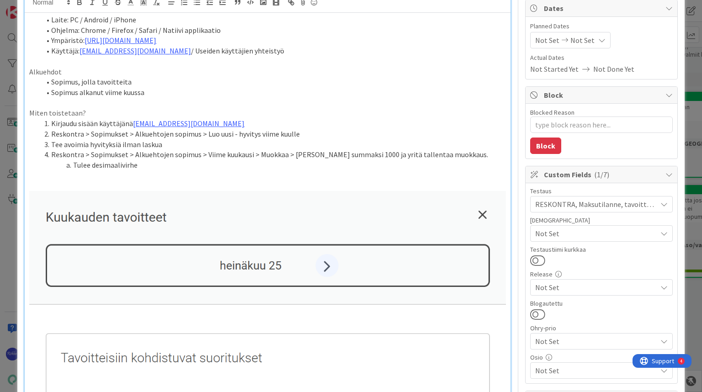
click at [290, 156] on li "Reskontra > Sopimukset > Alkuehtojen sopimus > Viime kuukausi > Muokkaa > [PERS…" at bounding box center [272, 154] width 465 height 11
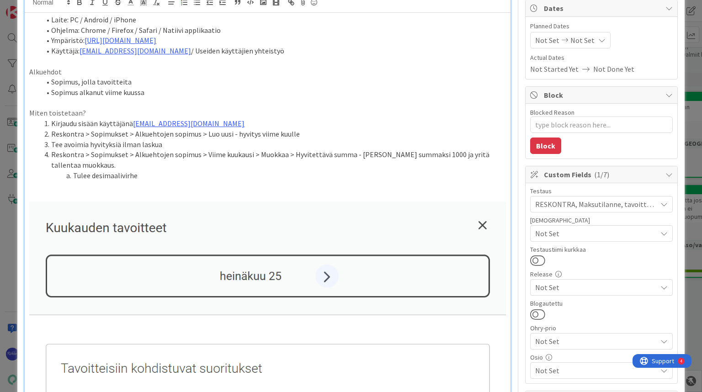
scroll to position [0, 0]
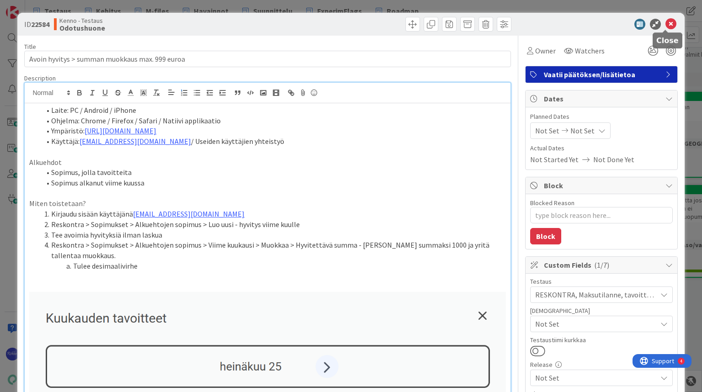
click at [668, 23] on icon at bounding box center [670, 24] width 11 height 11
